Goal: Use online tool/utility: Utilize a website feature to perform a specific function

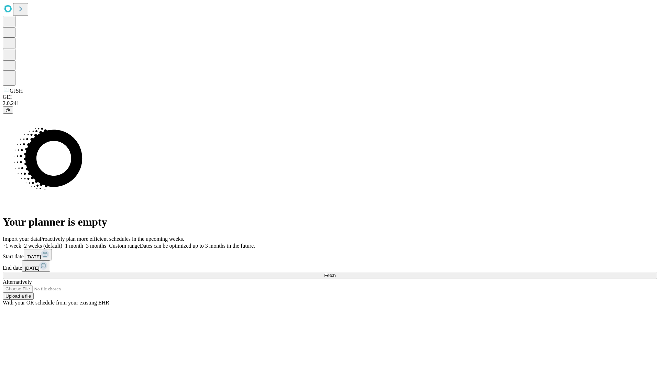
click at [336, 272] on span "Fetch" at bounding box center [329, 274] width 11 height 5
